Goal: Check status: Check status

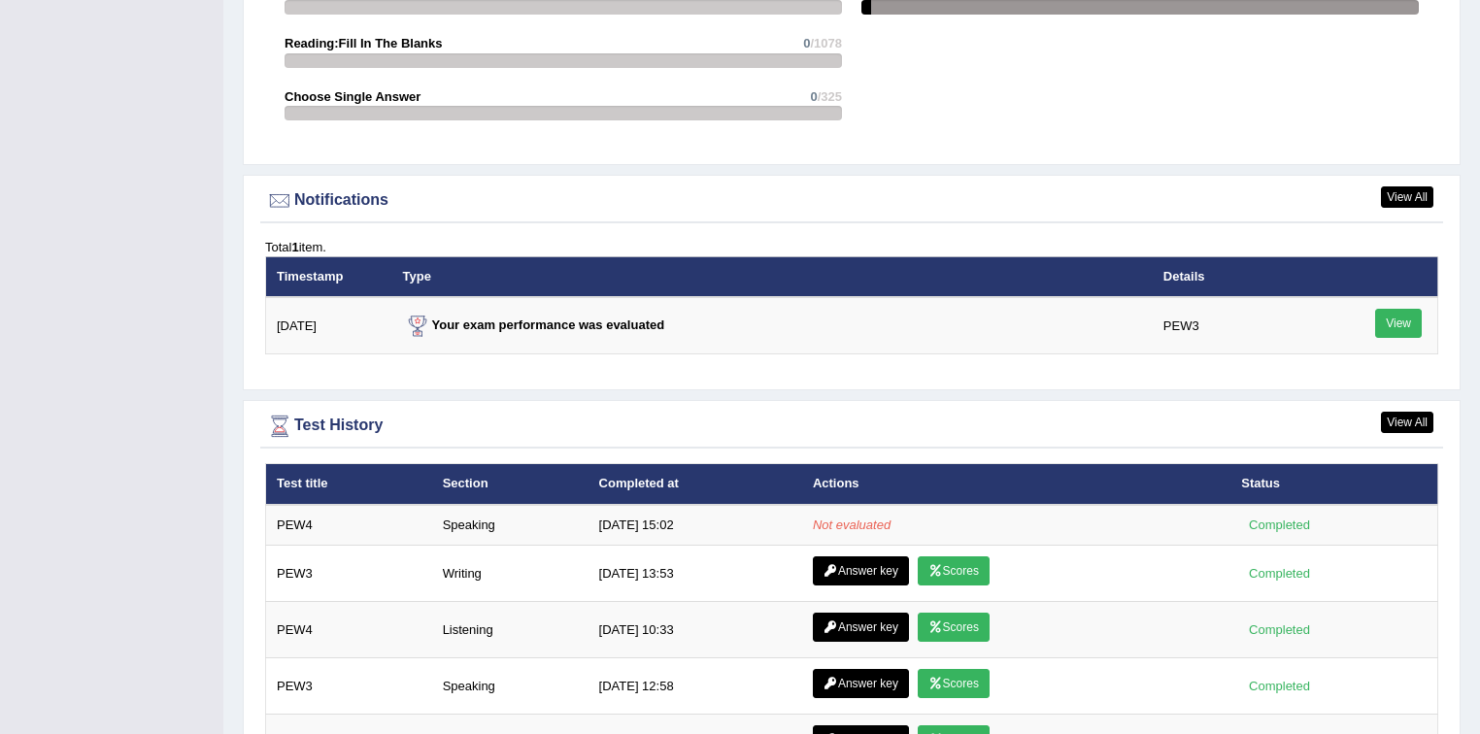
scroll to position [2331, 0]
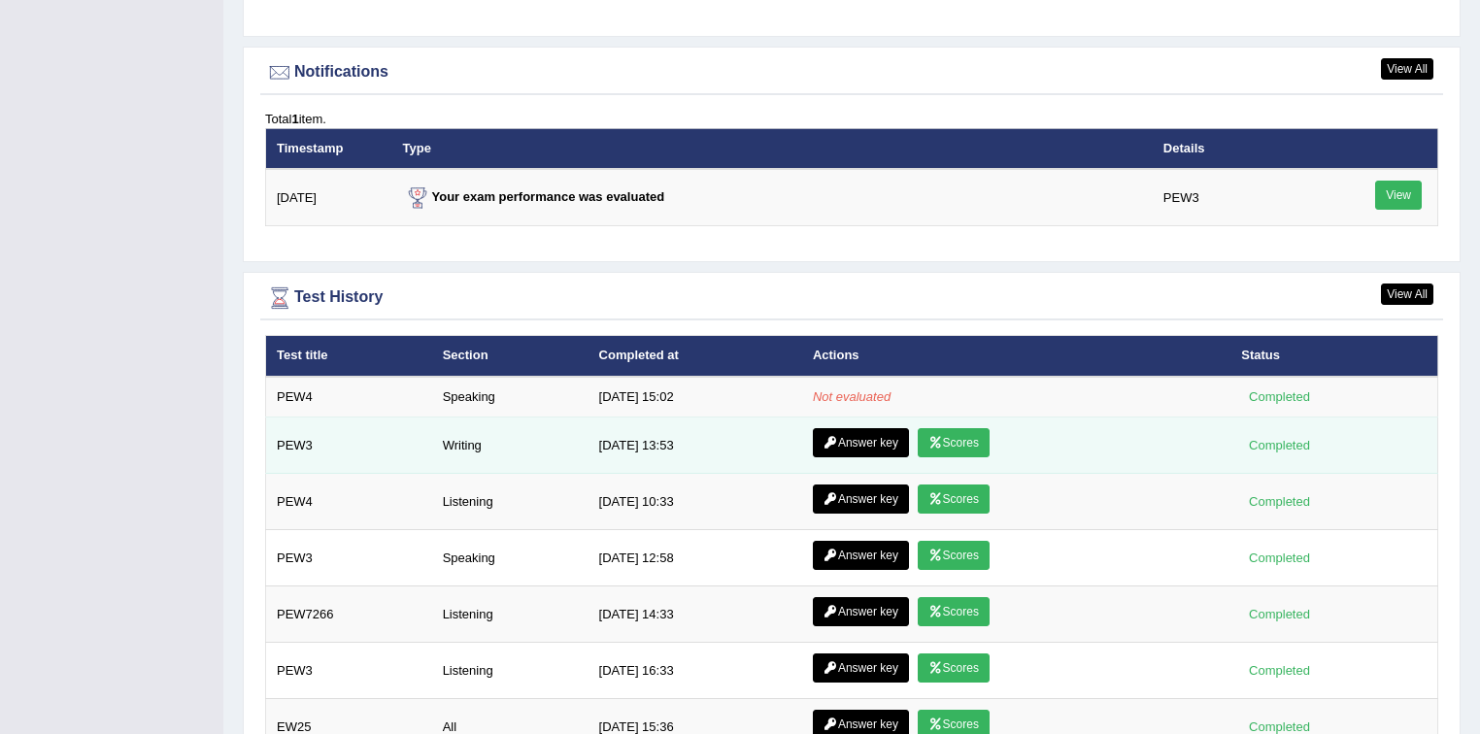
click at [861, 447] on link "Answer key" at bounding box center [861, 442] width 96 height 29
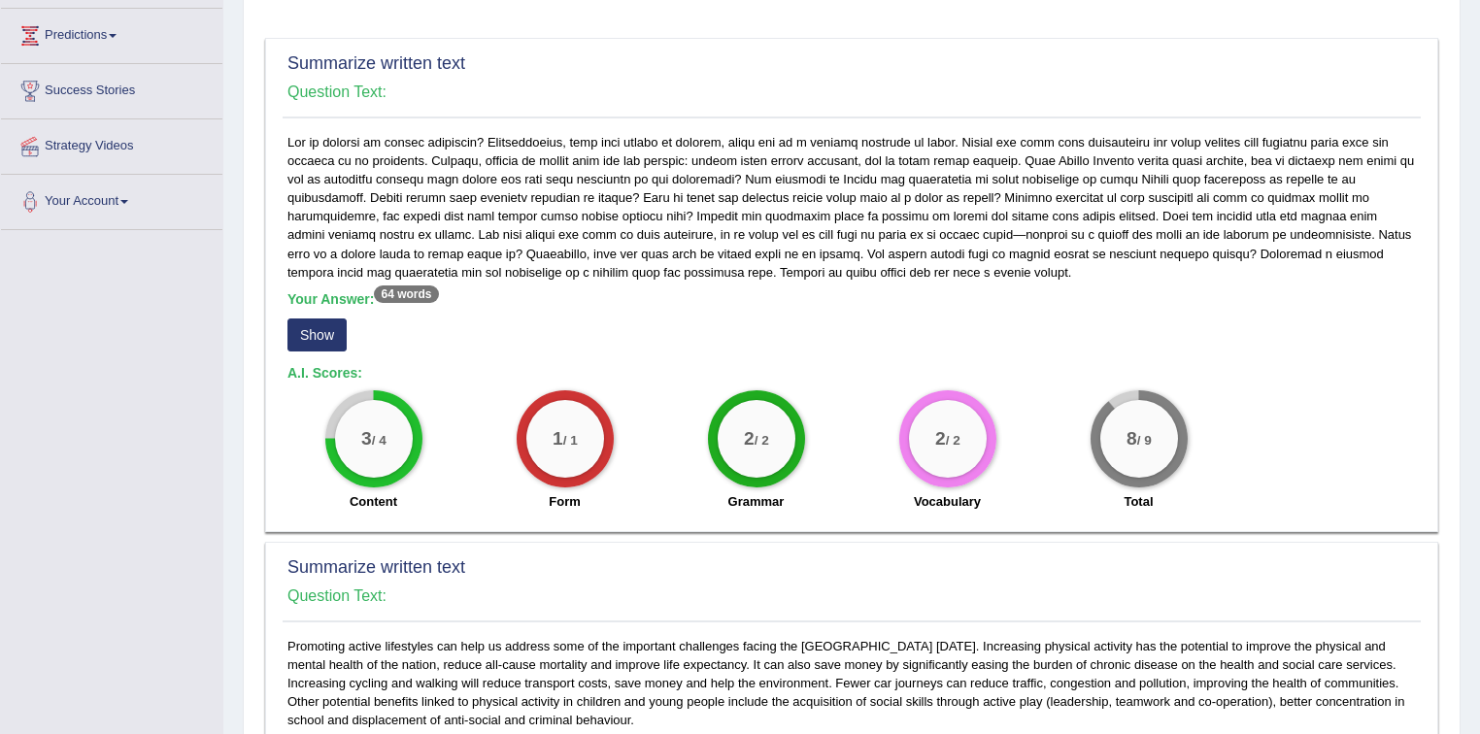
scroll to position [311, 0]
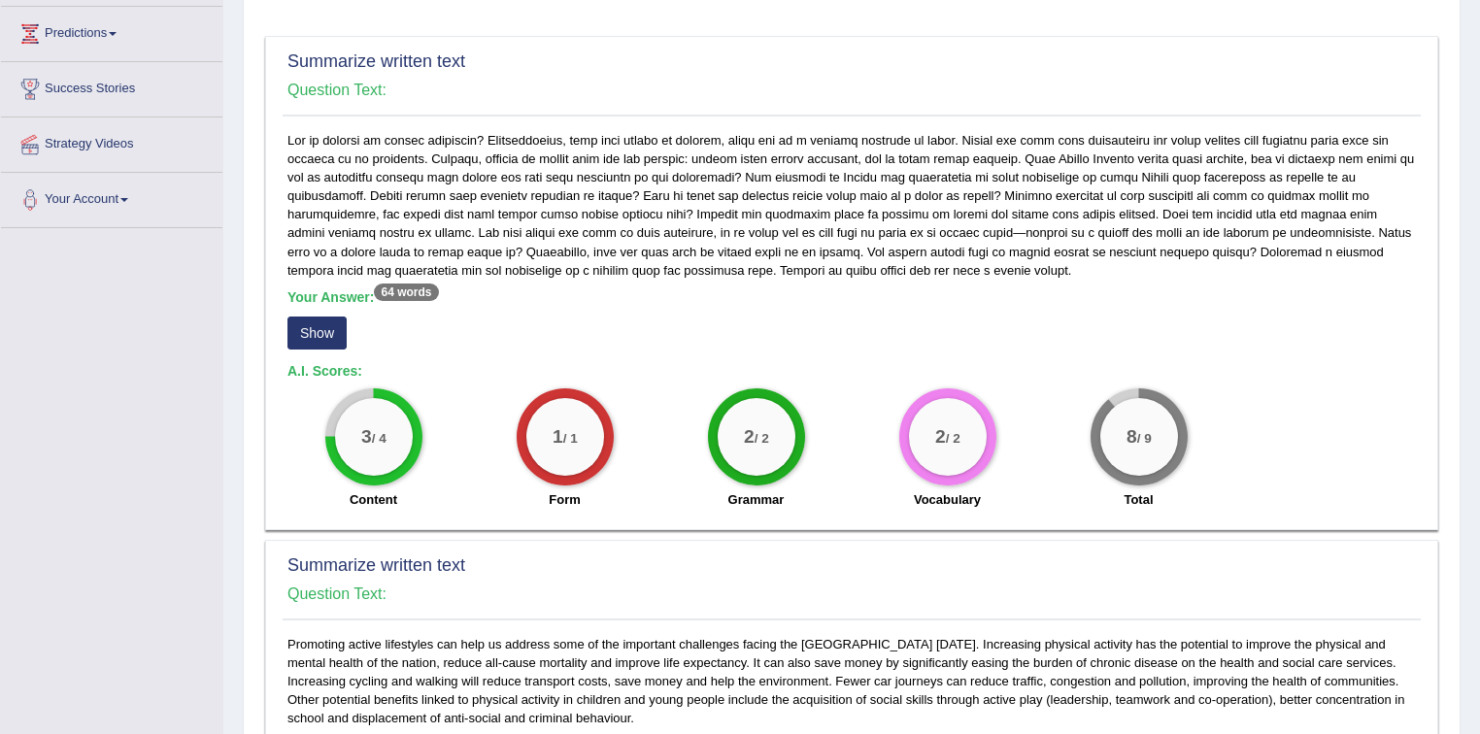
click at [342, 326] on button "Show" at bounding box center [317, 333] width 59 height 33
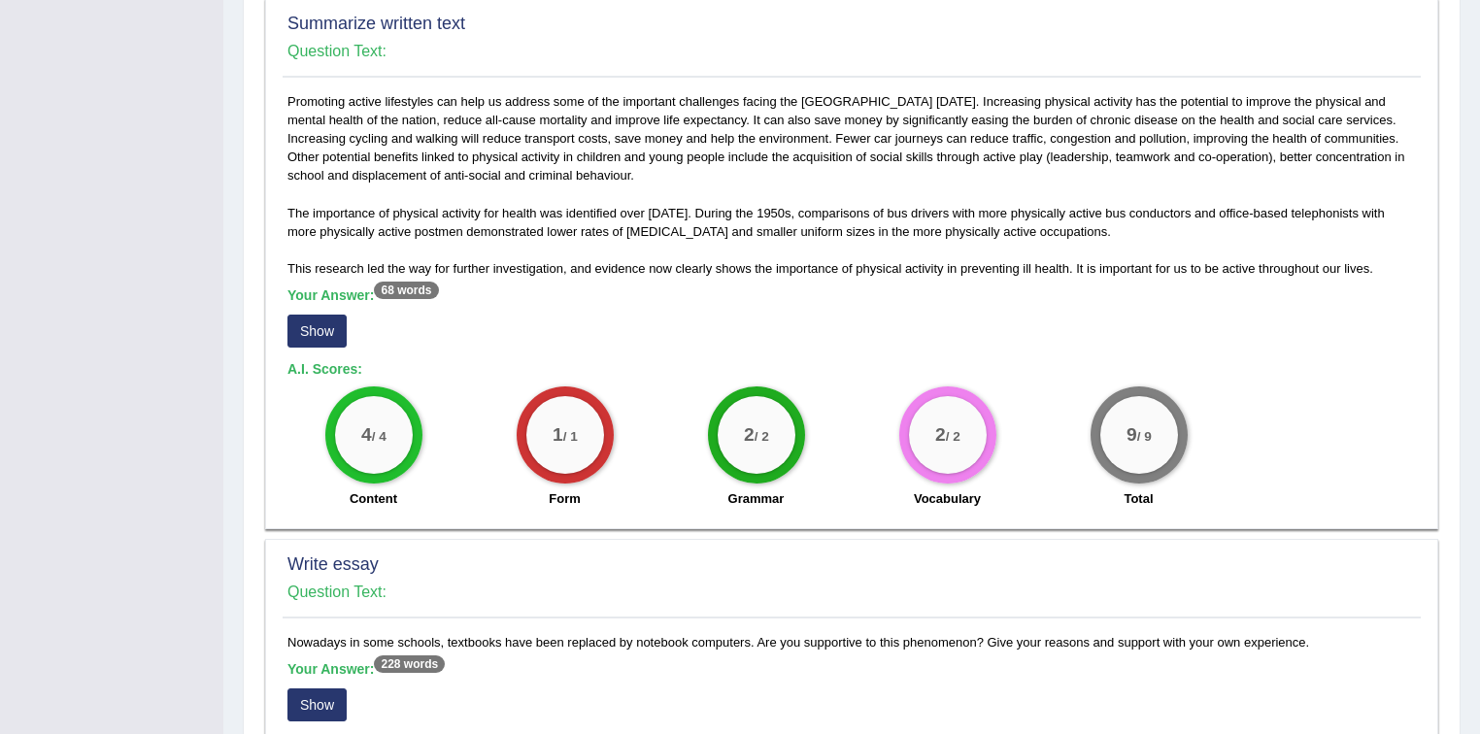
scroll to position [855, 0]
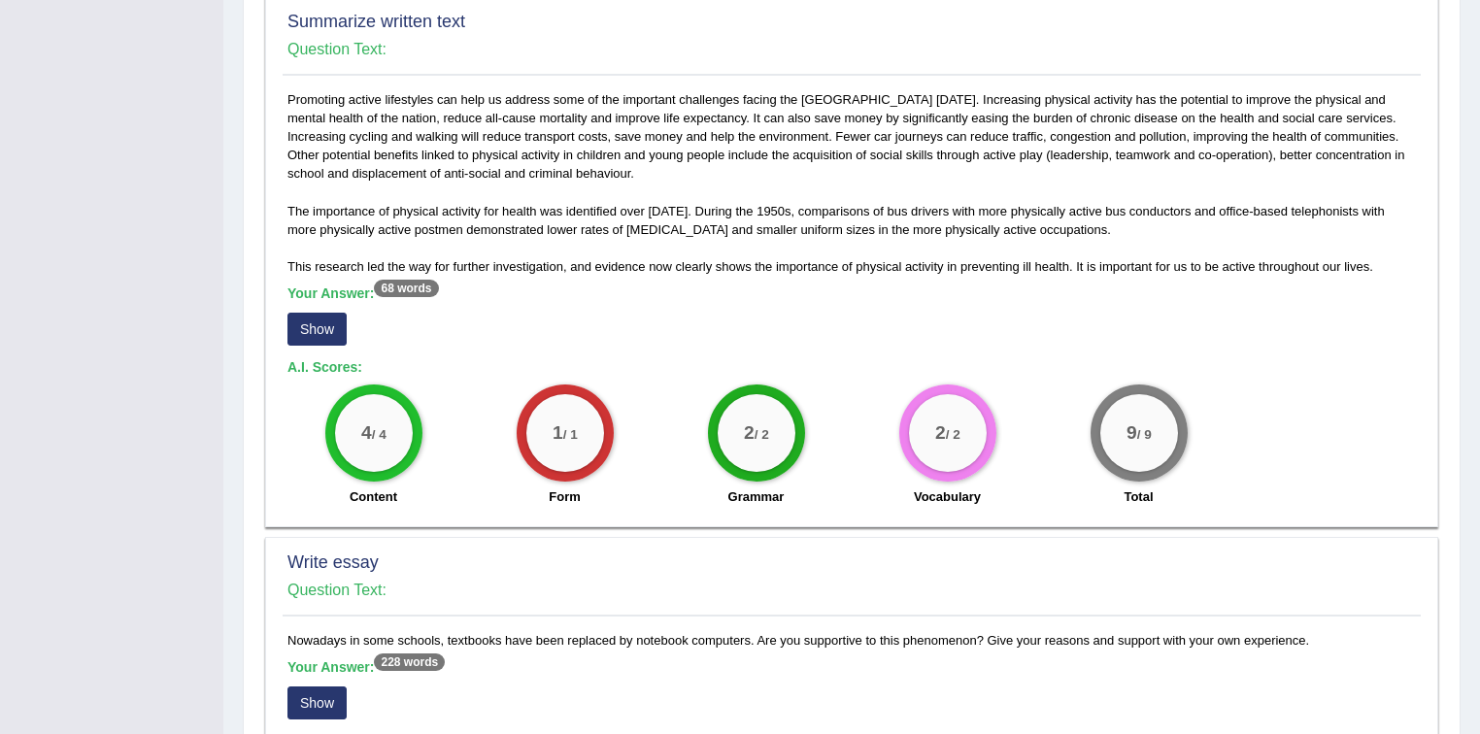
click at [338, 319] on button "Show" at bounding box center [317, 329] width 59 height 33
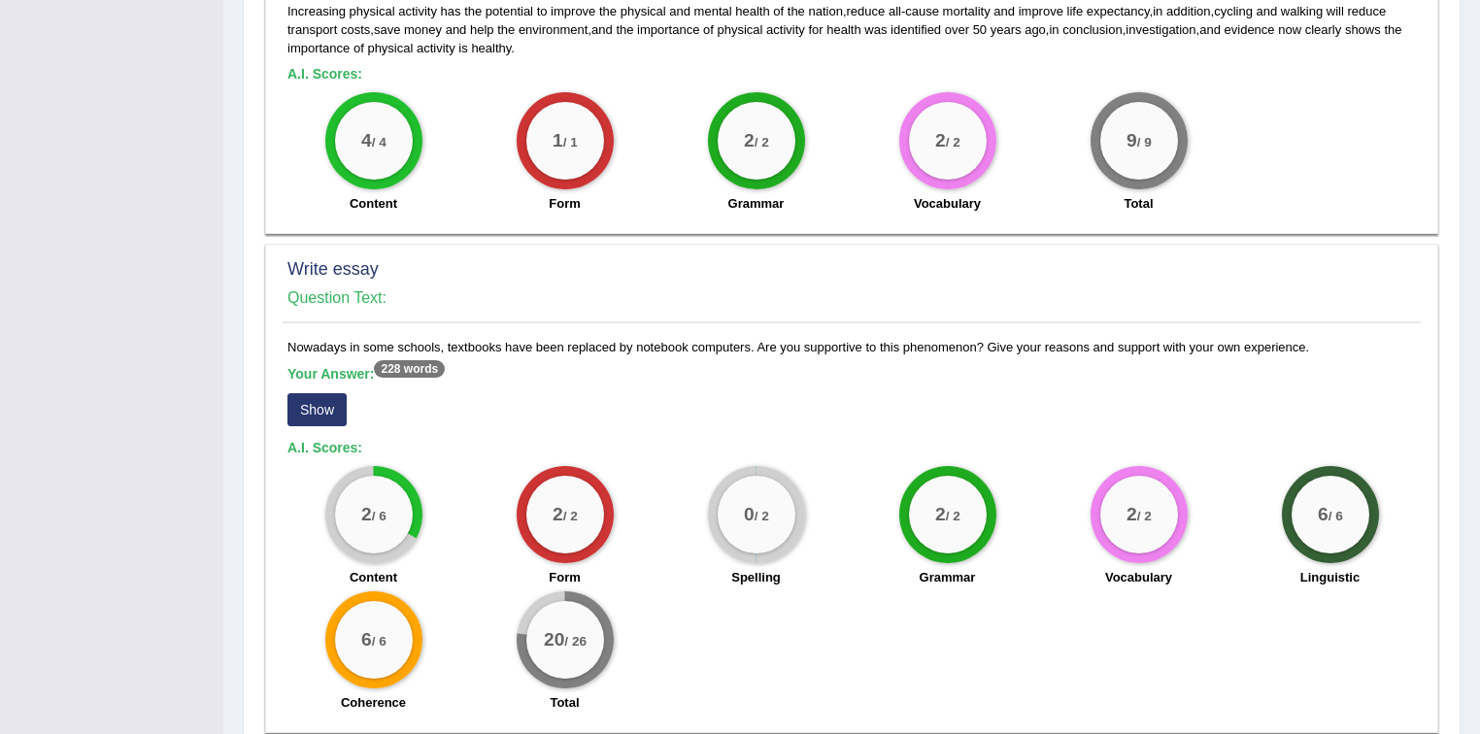
scroll to position [1243, 0]
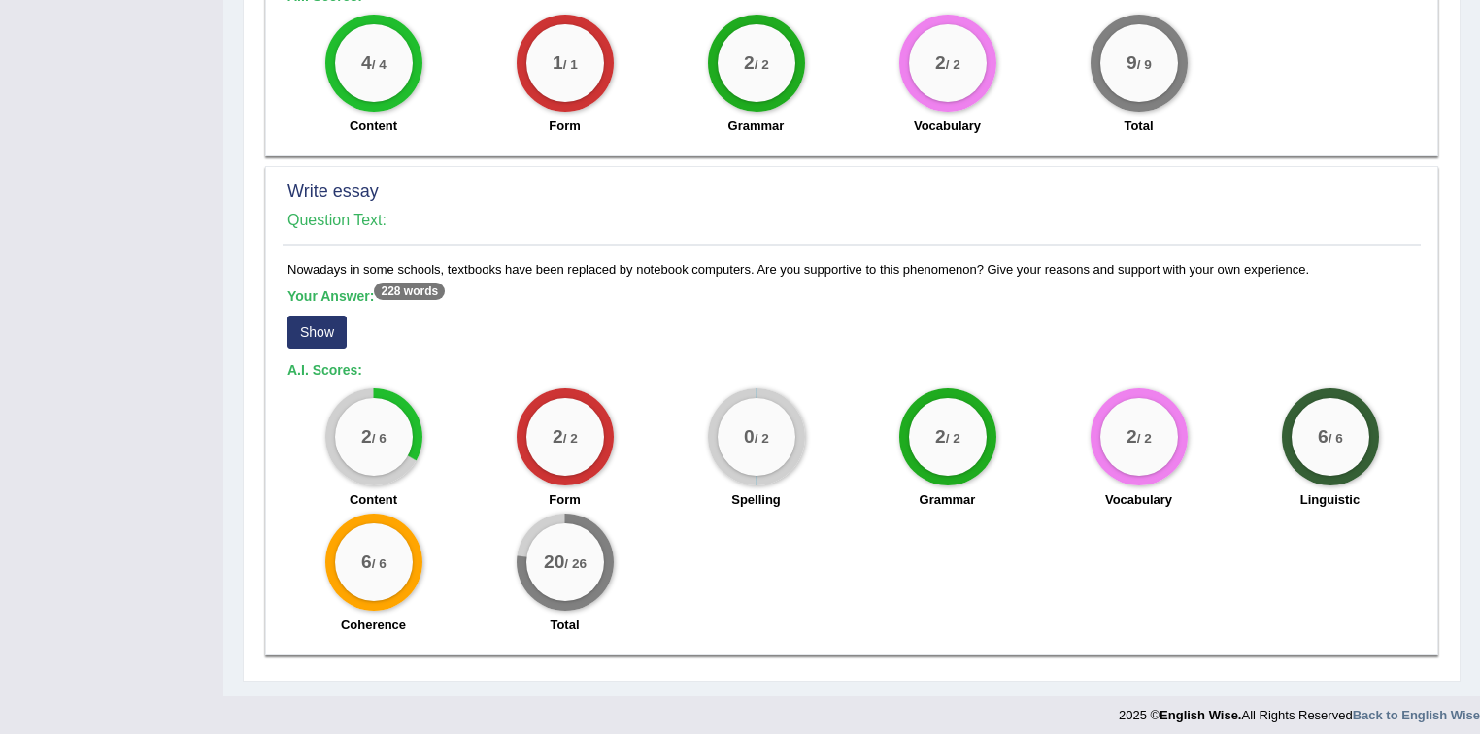
click at [342, 332] on button "Show" at bounding box center [317, 332] width 59 height 33
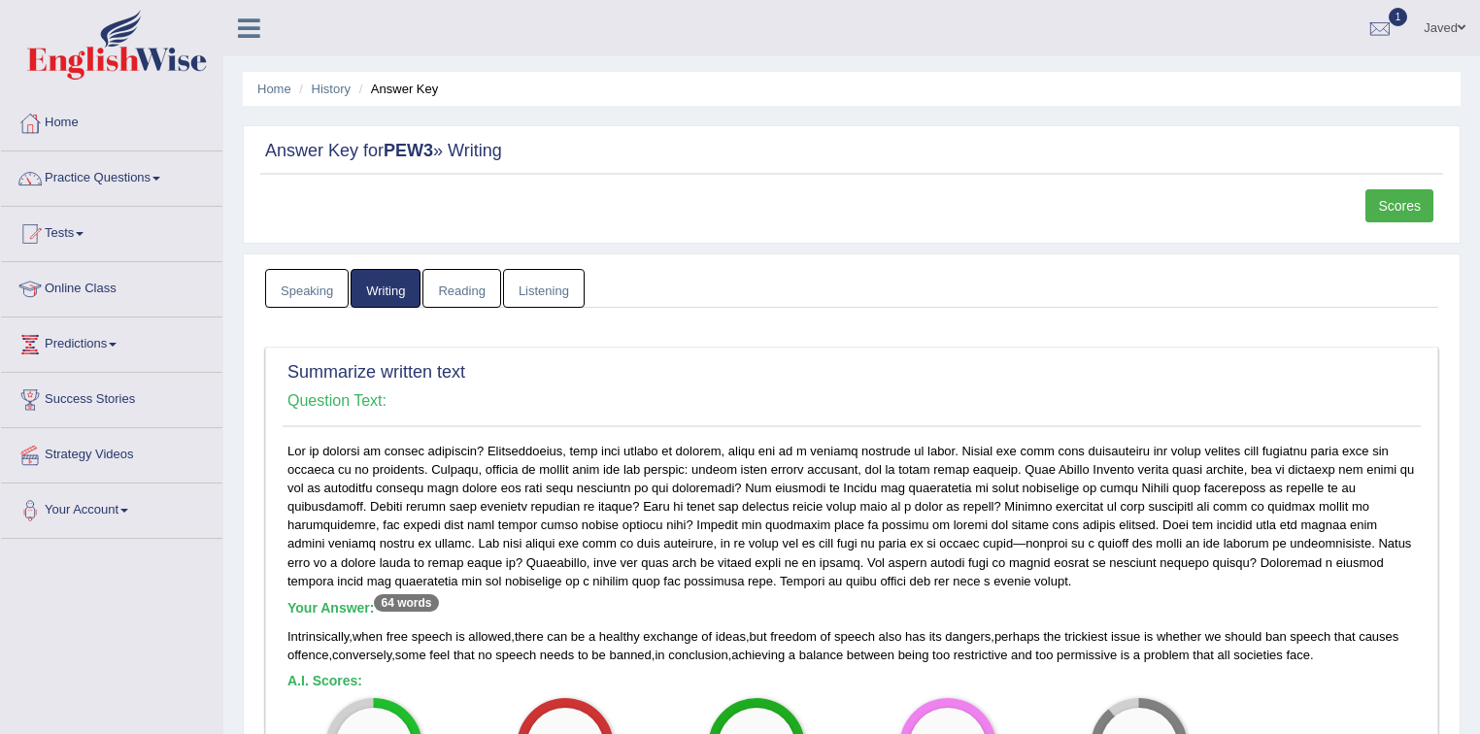
scroll to position [0, 0]
click at [1384, 197] on link "Scores" at bounding box center [1400, 205] width 68 height 33
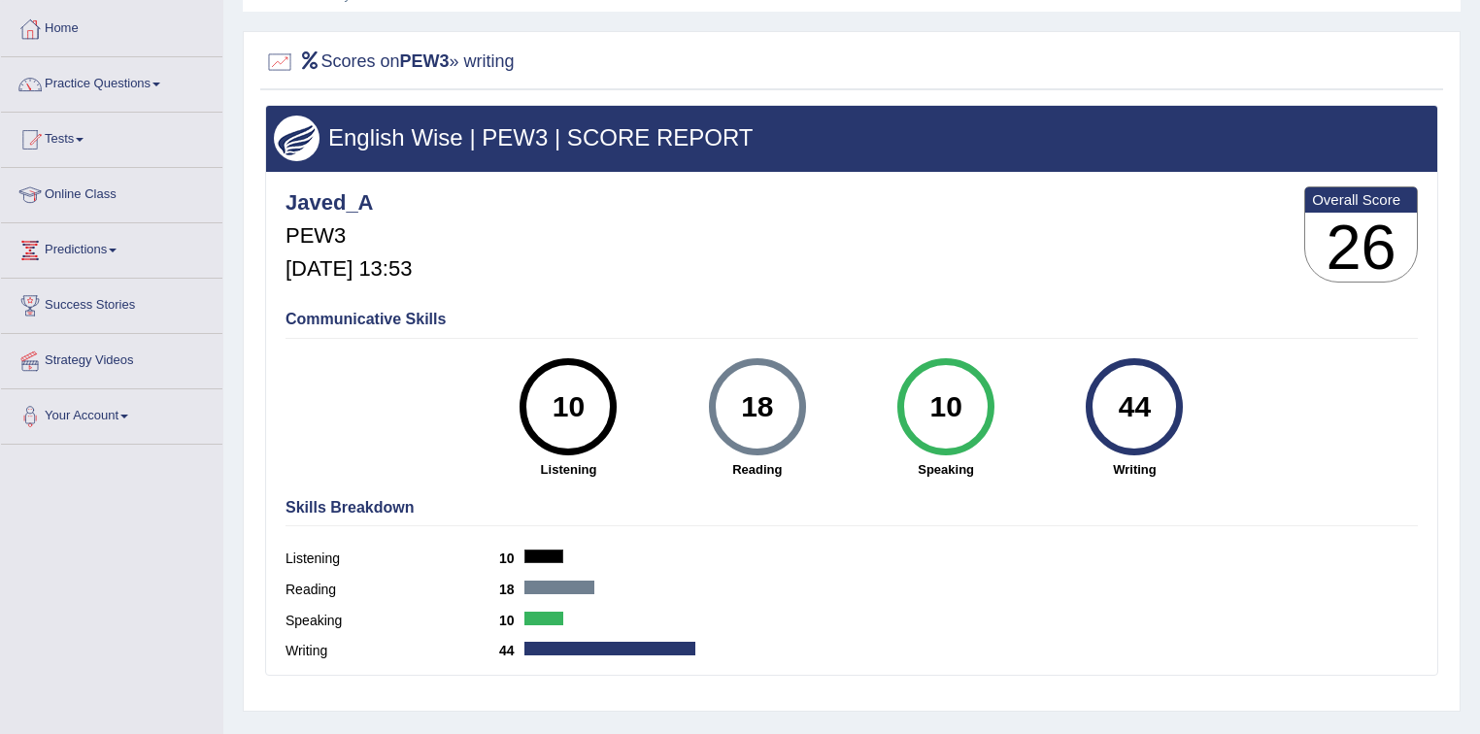
scroll to position [52, 0]
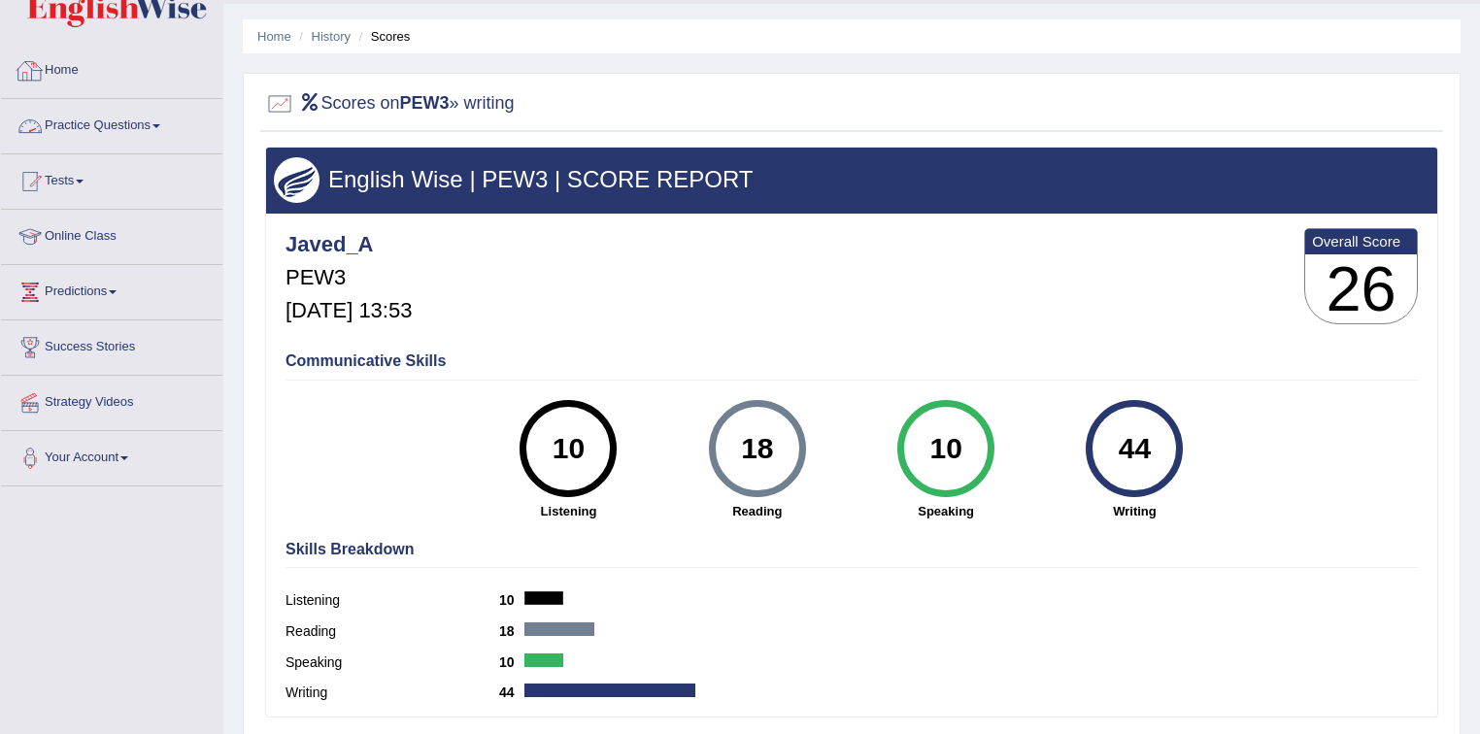
click at [53, 69] on link "Home" at bounding box center [111, 68] width 221 height 49
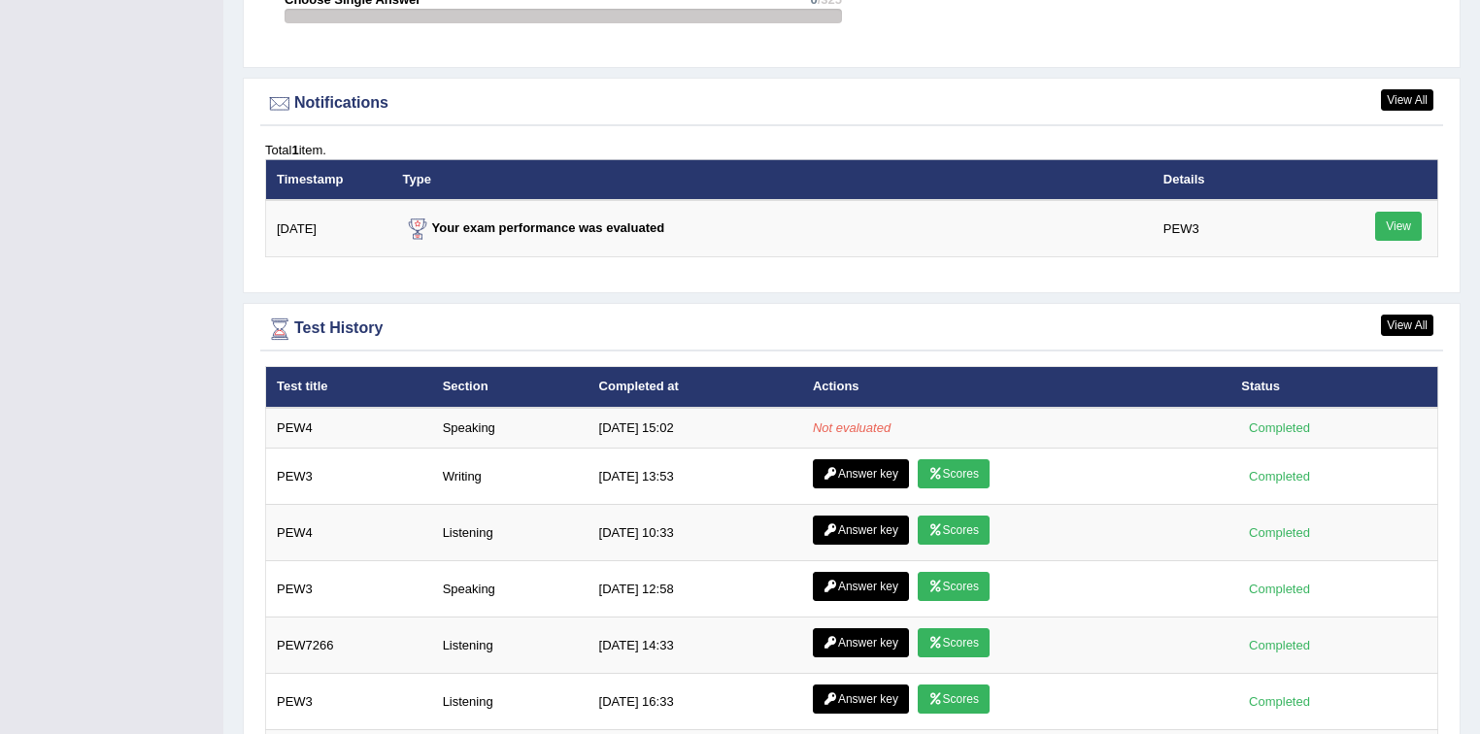
scroll to position [2331, 0]
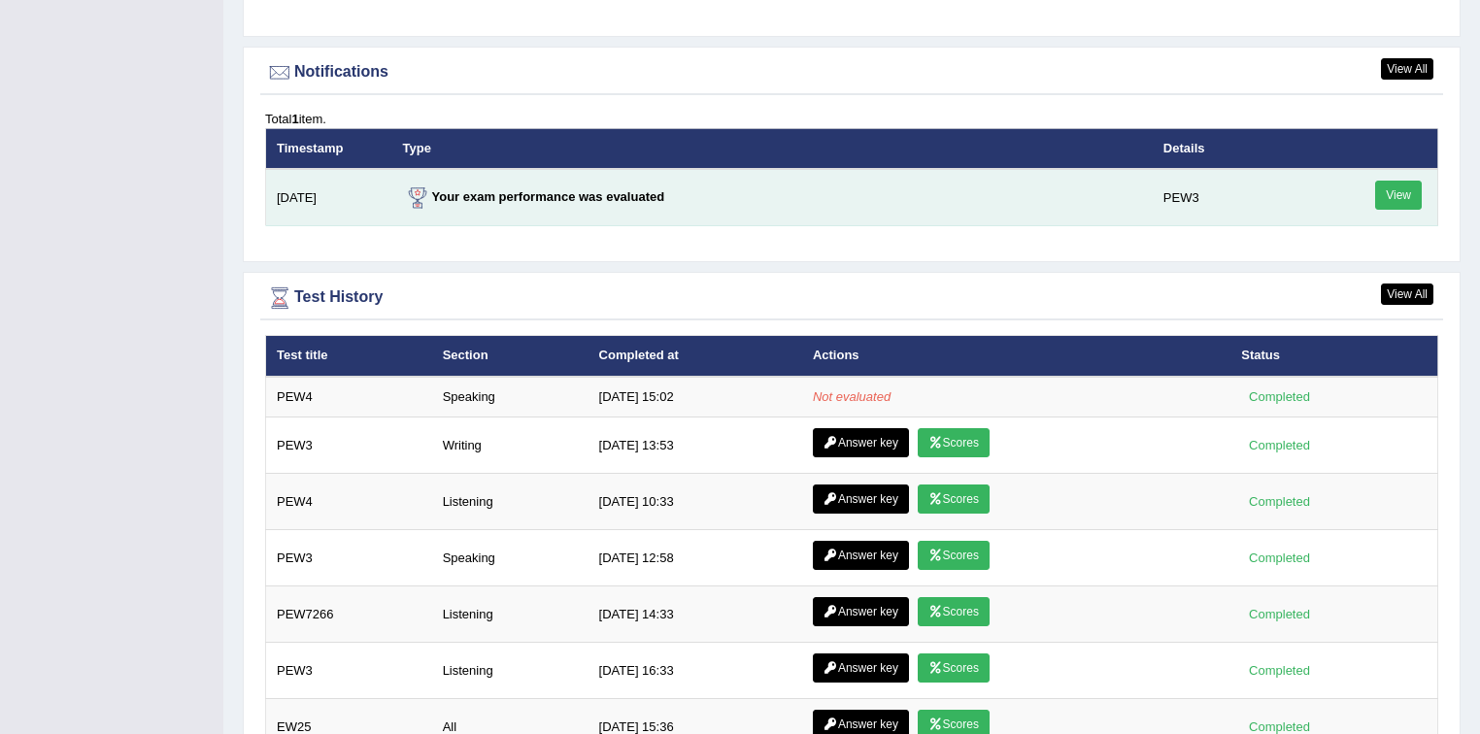
click at [1403, 188] on link "View" at bounding box center [1398, 195] width 47 height 29
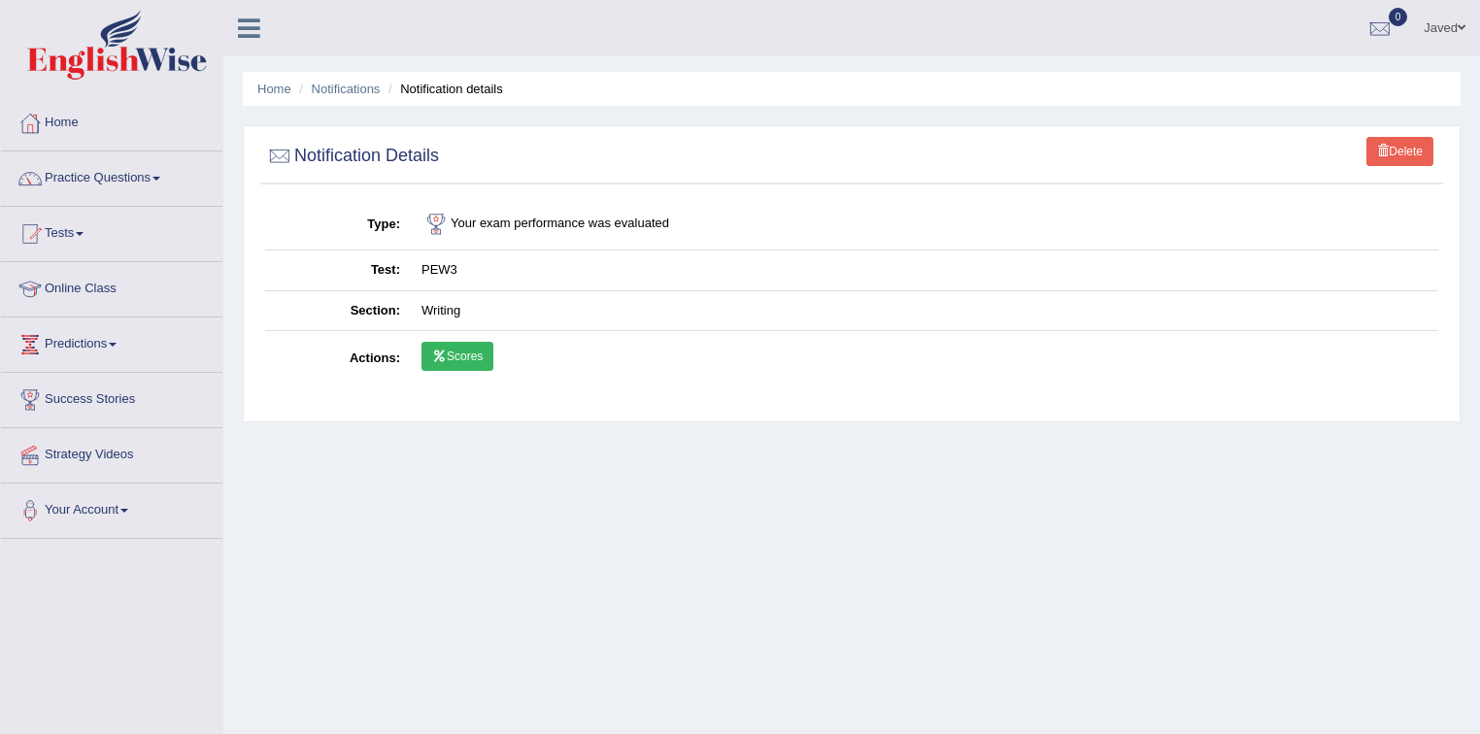
click at [467, 354] on link "Scores" at bounding box center [458, 356] width 72 height 29
click at [45, 113] on link "Home" at bounding box center [111, 120] width 221 height 49
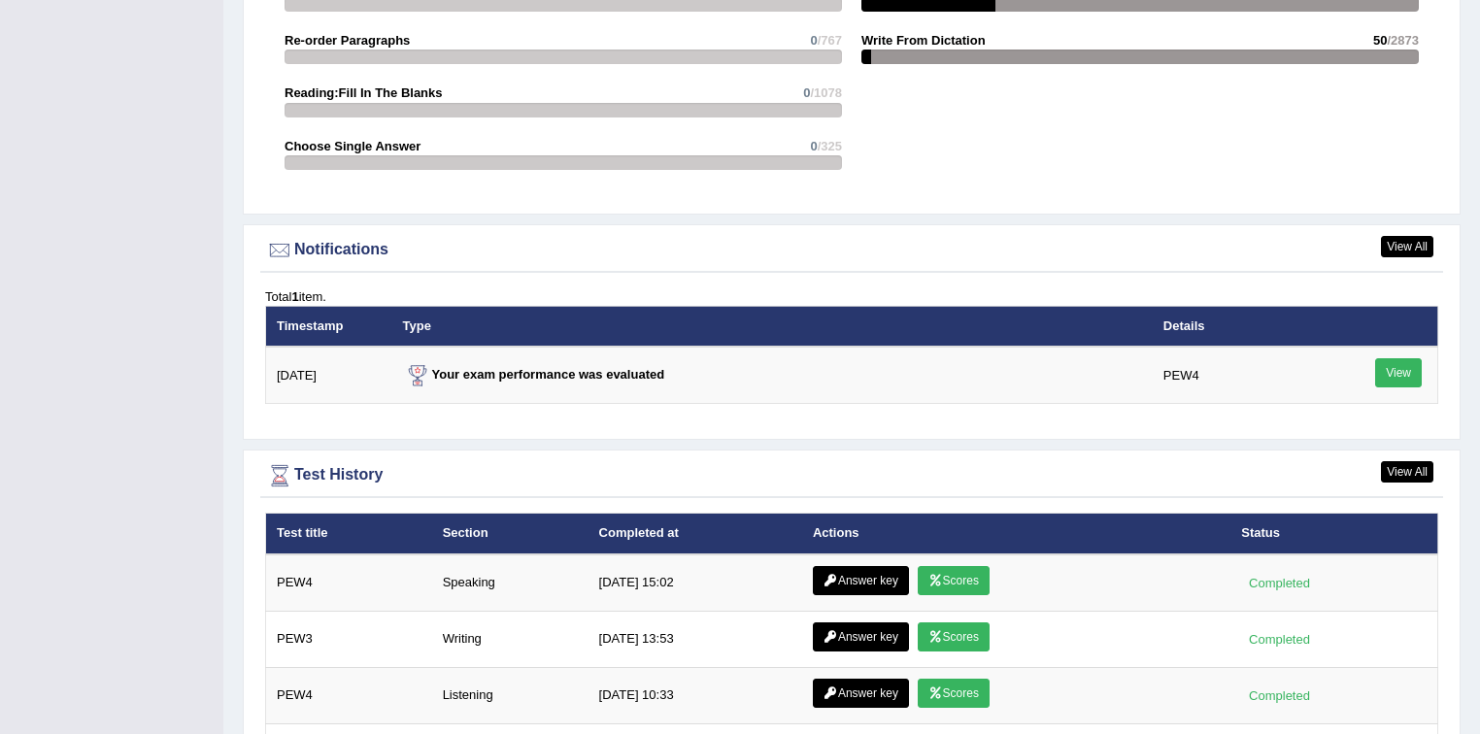
scroll to position [2409, 0]
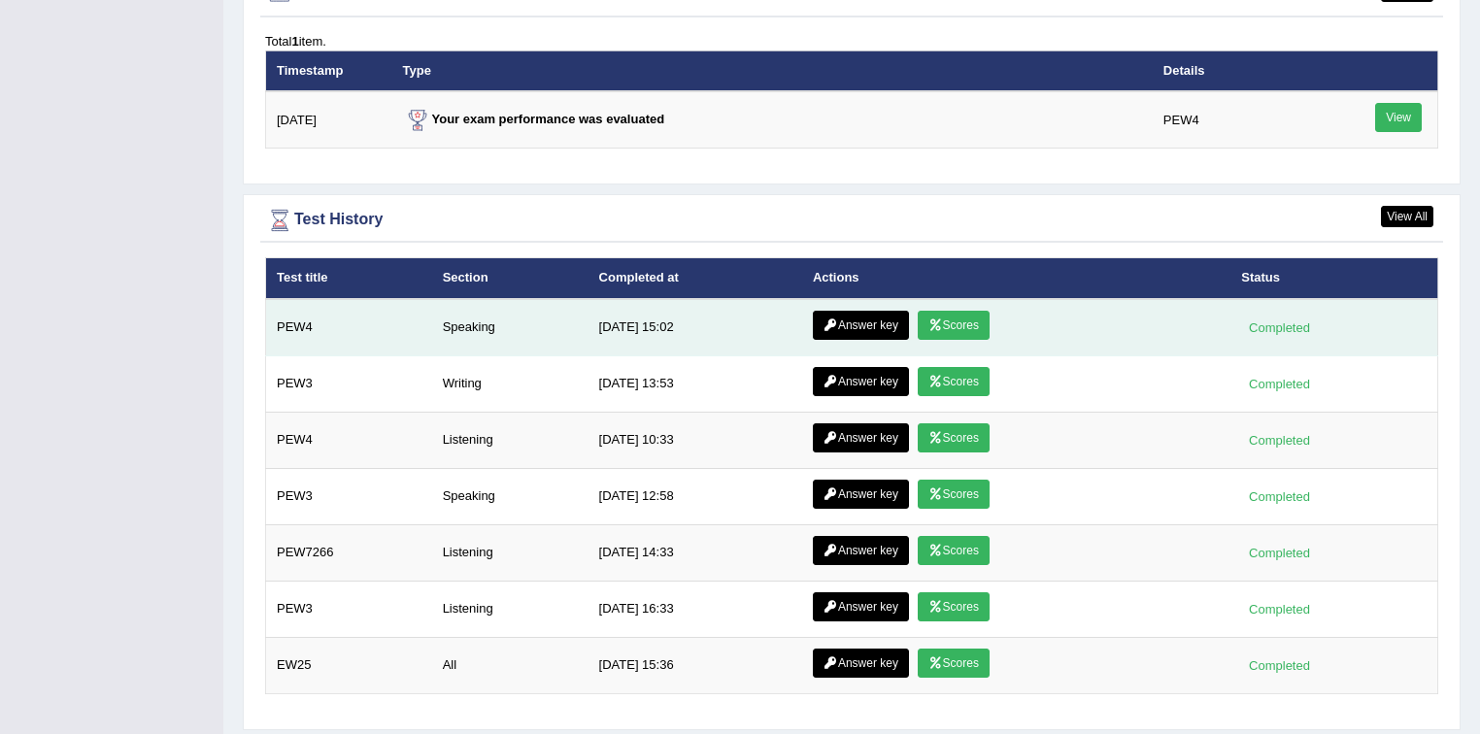
click at [843, 326] on link "Answer key" at bounding box center [861, 325] width 96 height 29
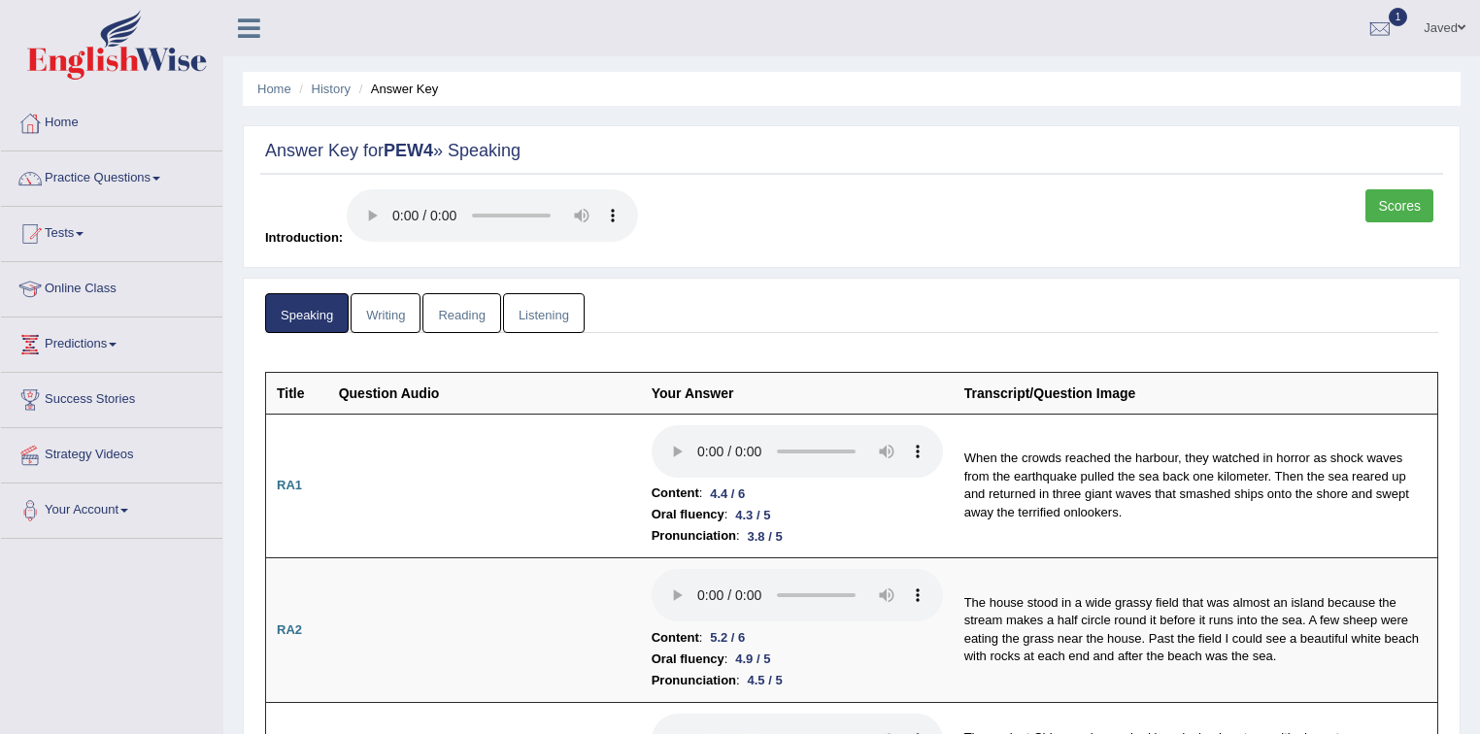
click at [1389, 210] on link "Scores" at bounding box center [1400, 205] width 68 height 33
